Goal: Navigation & Orientation: Find specific page/section

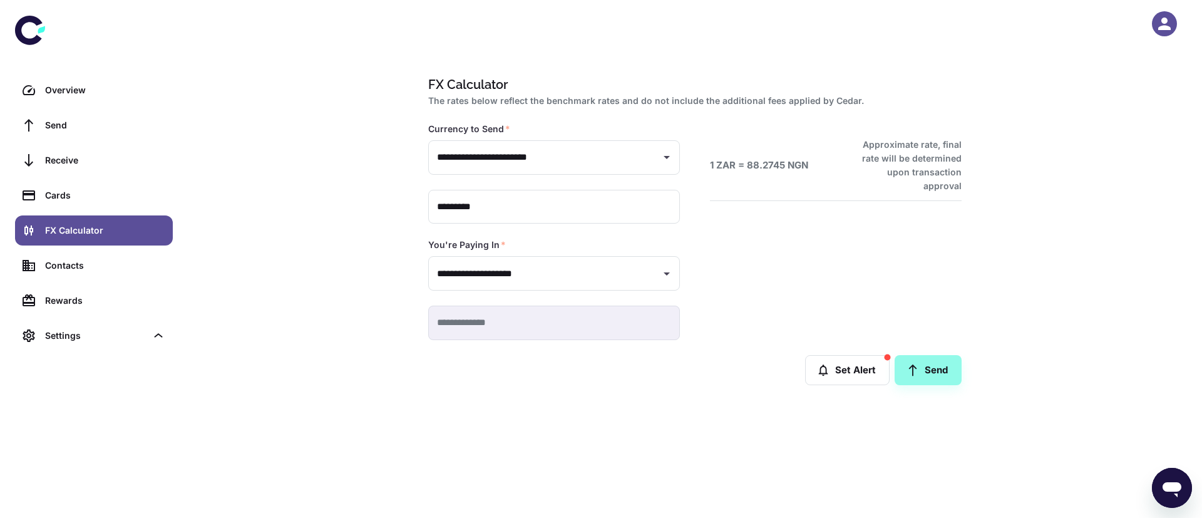
type input "**********"
click at [1162, 27] on icon "button" at bounding box center [1165, 24] width 13 height 13
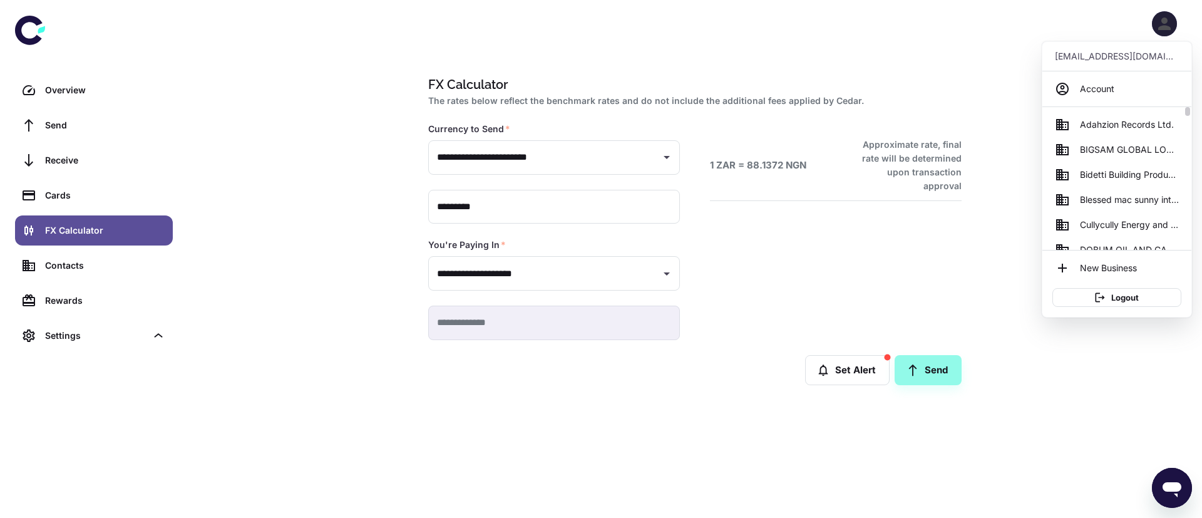
click at [1143, 223] on span "Cullycully Energy and Trade services" at bounding box center [1129, 225] width 99 height 14
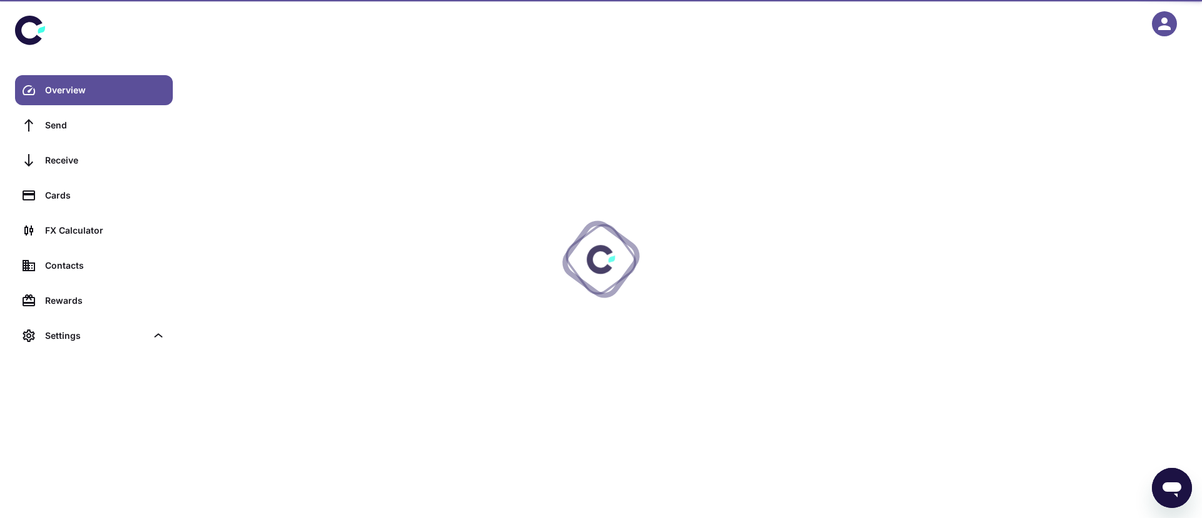
scroll to position [86, 0]
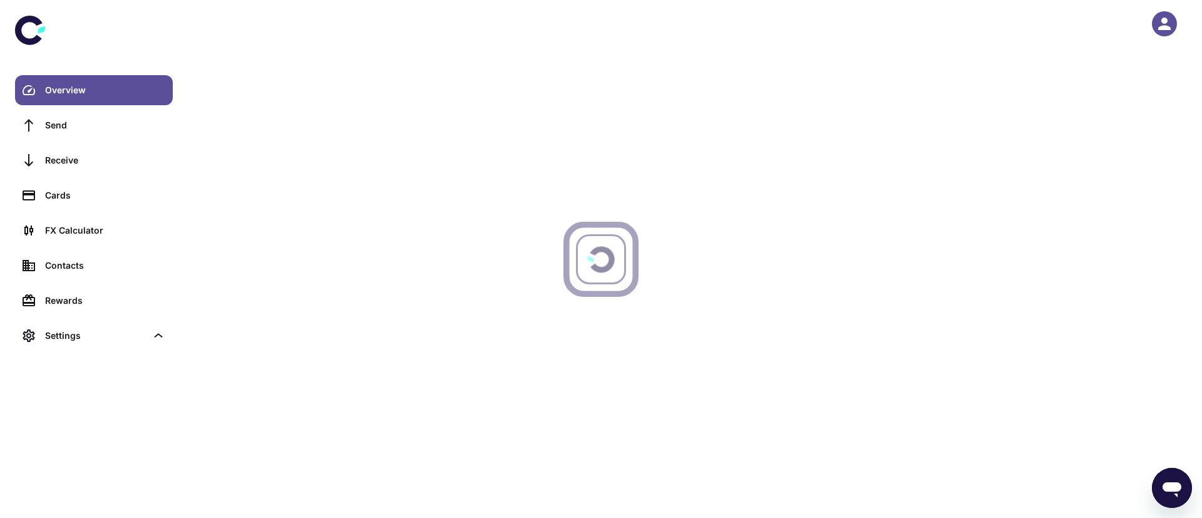
click at [1165, 31] on icon "button" at bounding box center [1164, 23] width 19 height 19
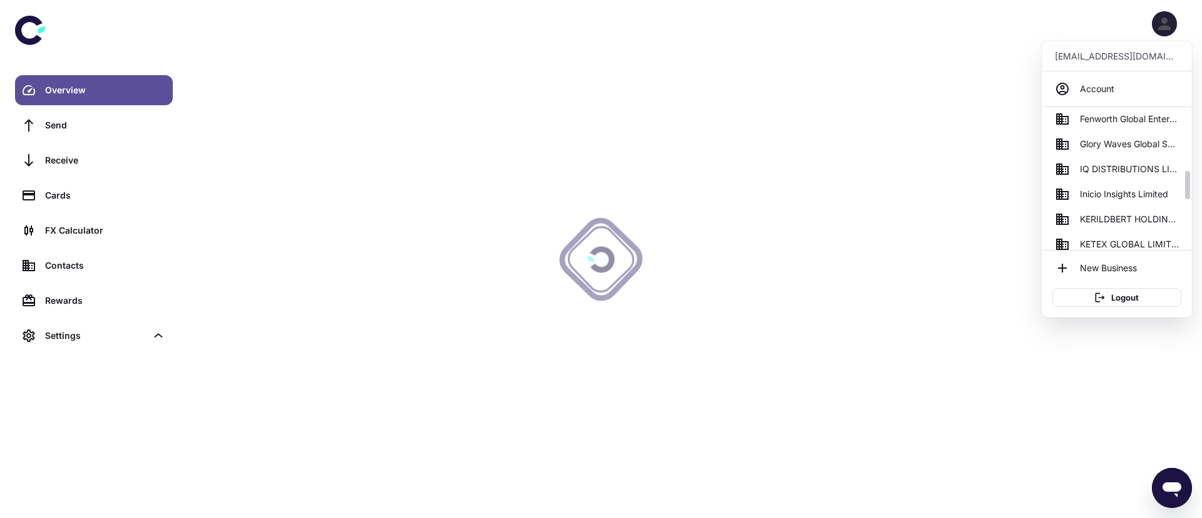
scroll to position [289, 0]
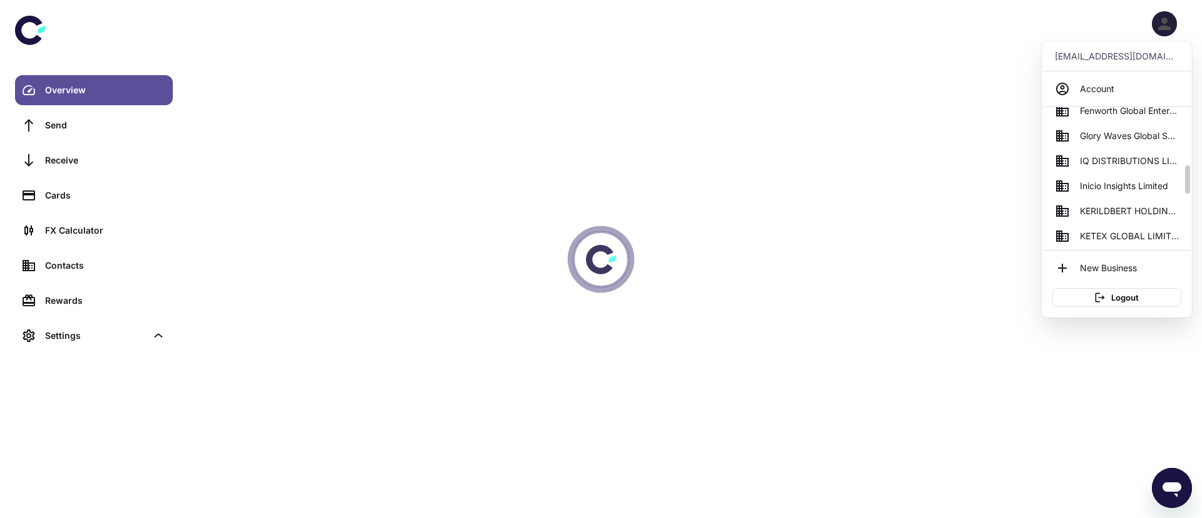
click at [1100, 234] on span "KETEX GLOBAL LIMITED" at bounding box center [1129, 236] width 99 height 14
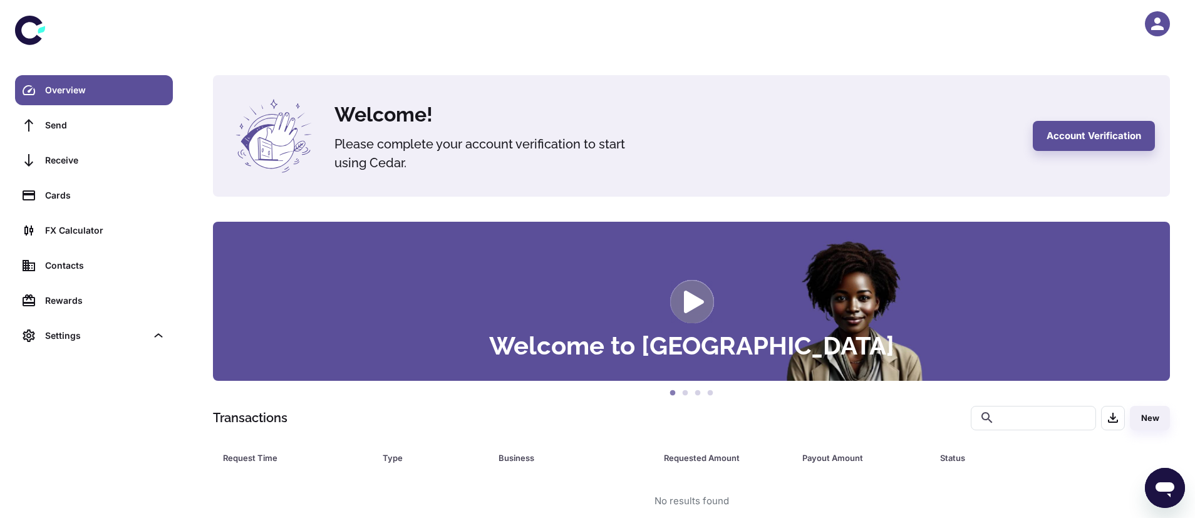
click at [321, 341] on div "Welcome to Cedar" at bounding box center [691, 301] width 957 height 159
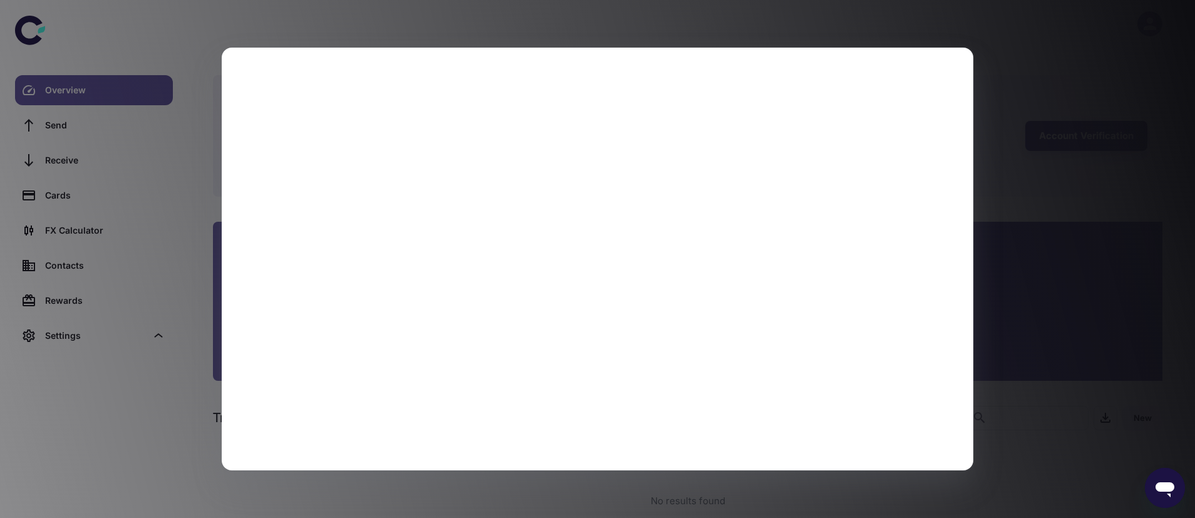
scroll to position [24, 0]
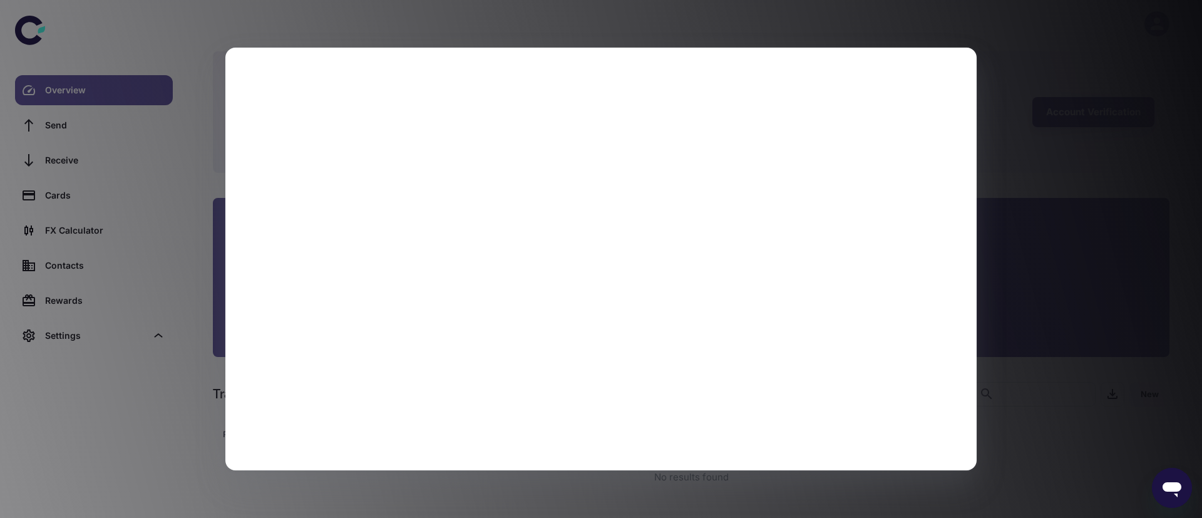
click at [1046, 111] on div at bounding box center [601, 259] width 1202 height 518
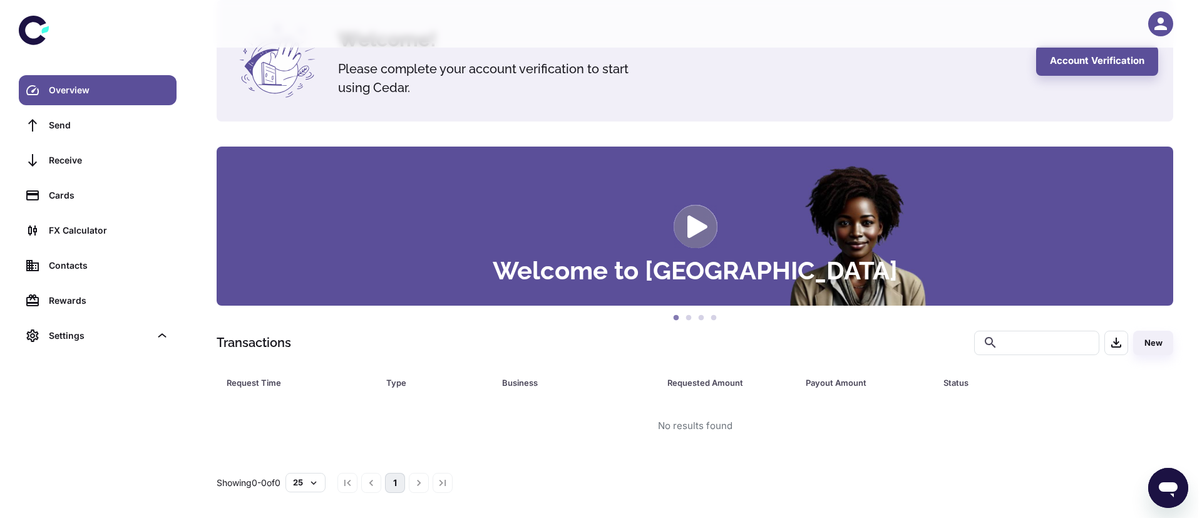
scroll to position [0, 0]
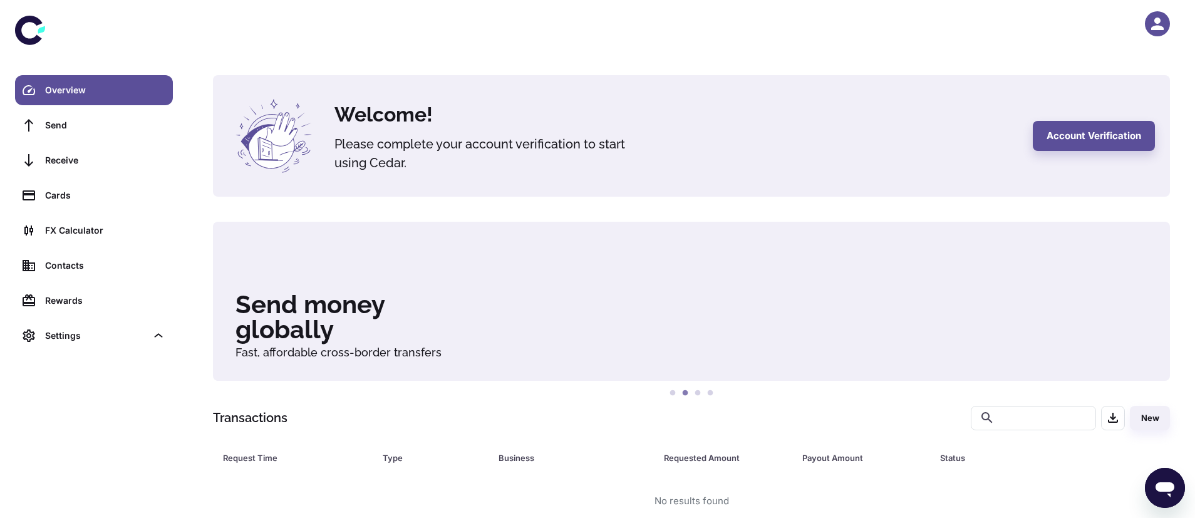
click at [1152, 22] on icon "button" at bounding box center [1157, 23] width 19 height 19
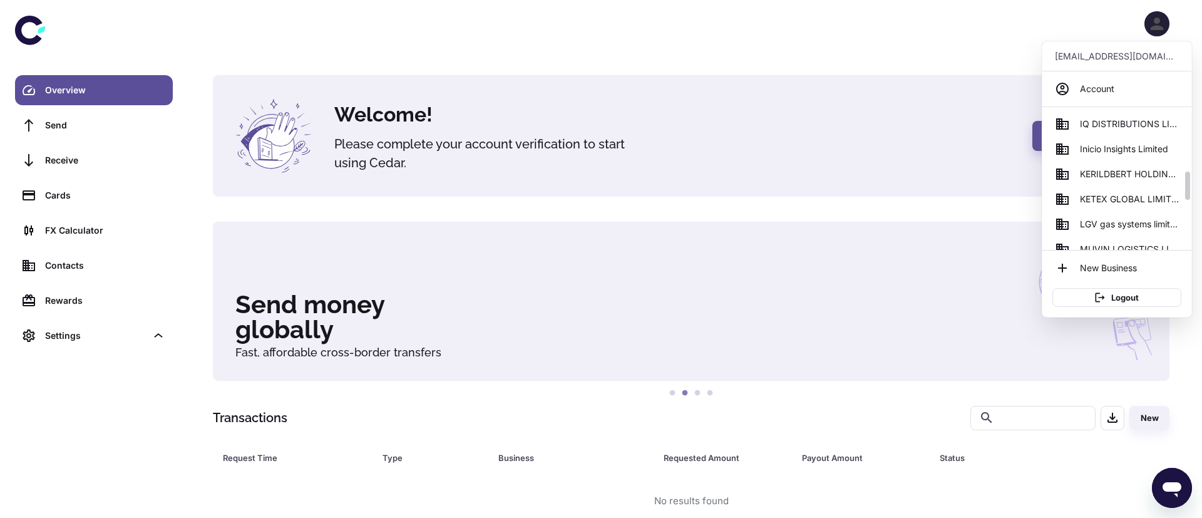
scroll to position [327, 0]
click at [1122, 199] on span "KETEX GLOBAL LIMITED" at bounding box center [1129, 199] width 99 height 14
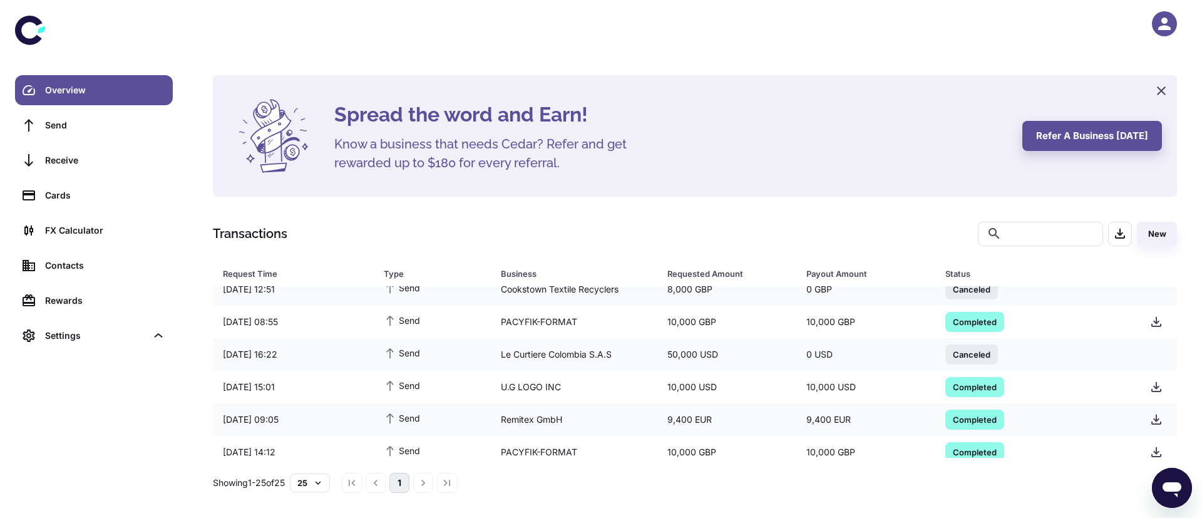
scroll to position [643, 0]
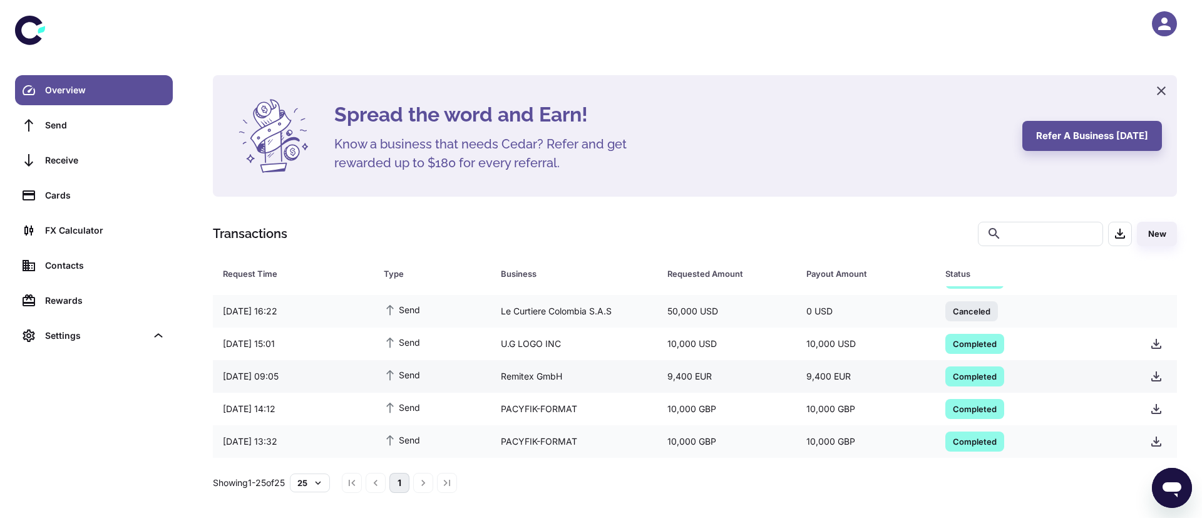
click at [505, 379] on div "Remitex GmbH" at bounding box center [574, 376] width 167 height 24
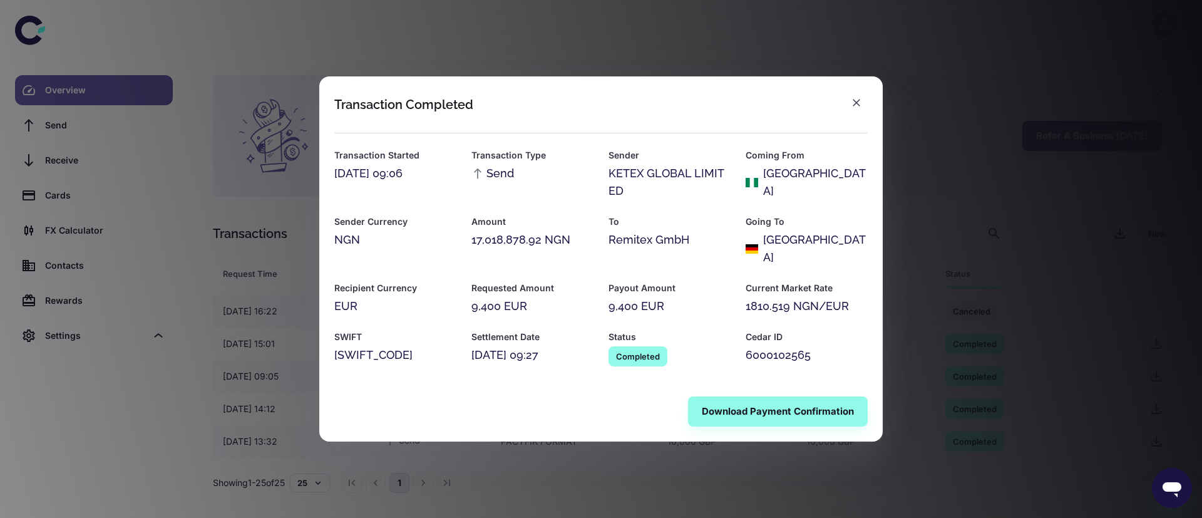
click at [1086, 61] on div "Transaction Completed Transaction Started 11/08/2025 09:06 Transaction Type Sen…" at bounding box center [601, 259] width 1202 height 518
